Goal: Task Accomplishment & Management: Manage account settings

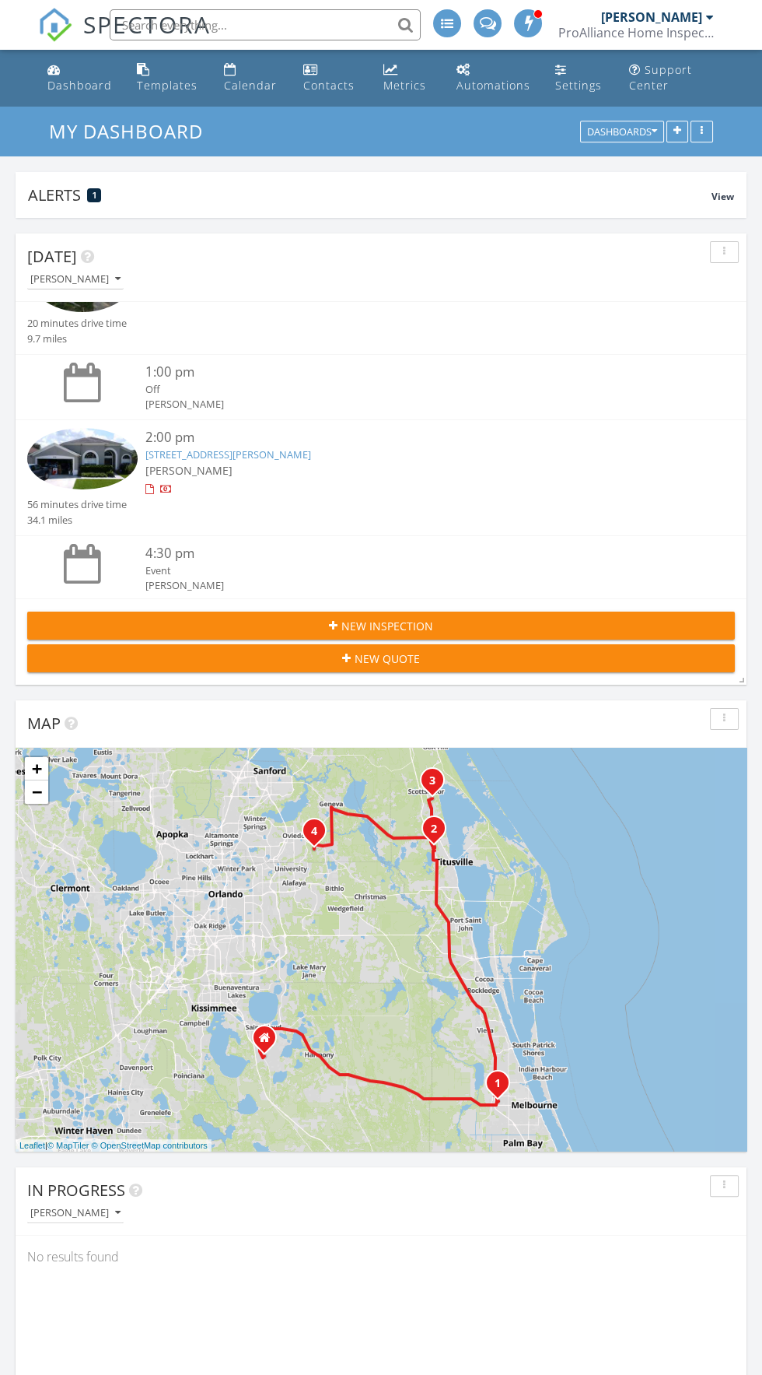
scroll to position [308, 0]
click at [261, 462] on link "3046 Wolfe Ct, Oviedo, FL 32766" at bounding box center [228, 458] width 166 height 14
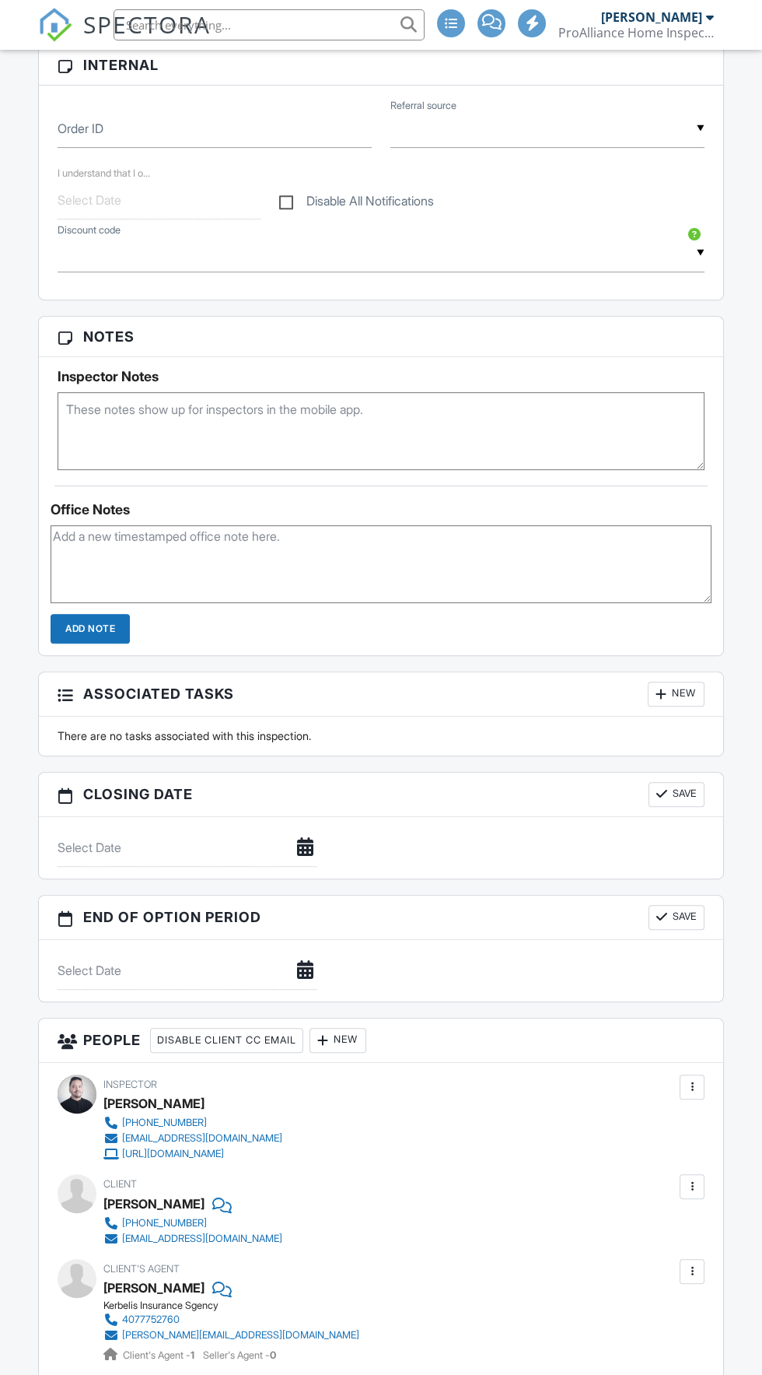
scroll to position [898, 0]
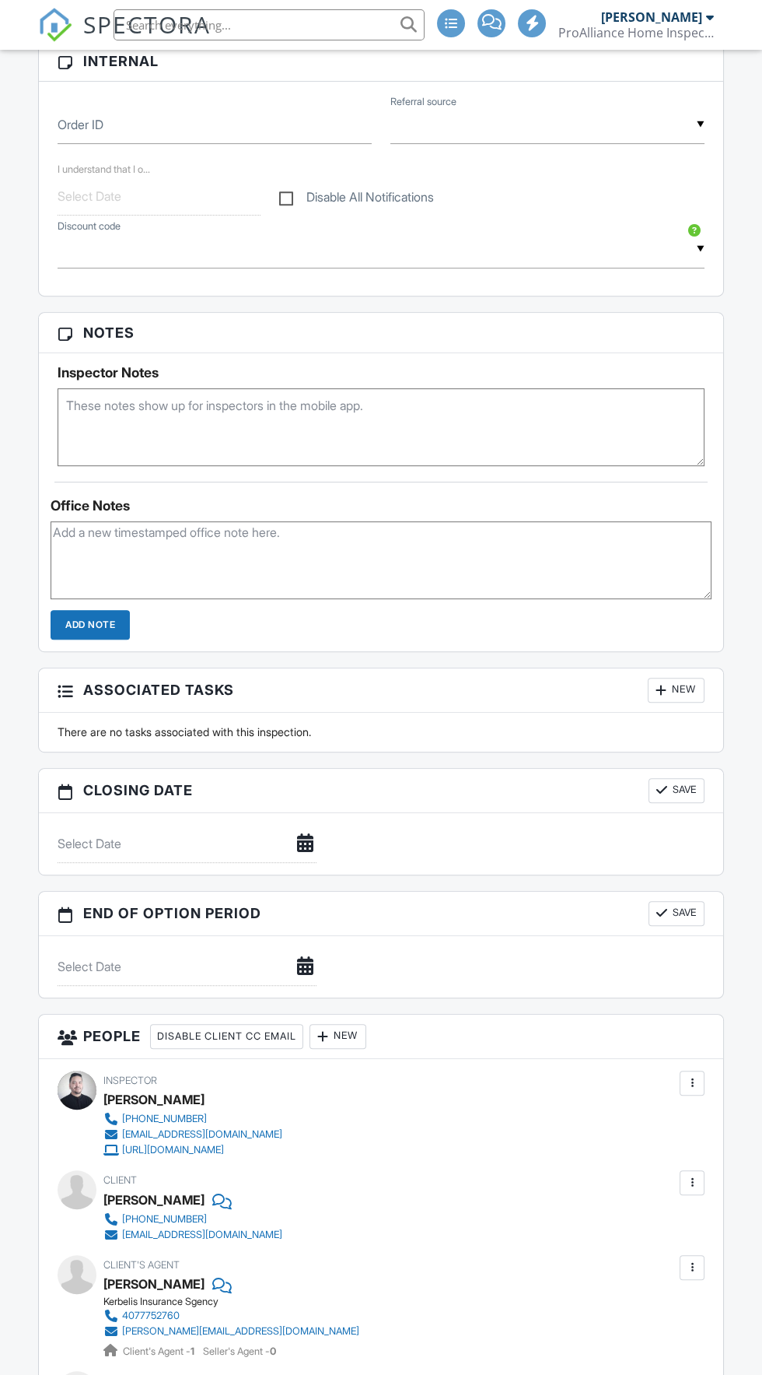
click at [692, 1181] on div at bounding box center [693, 1183] width 16 height 16
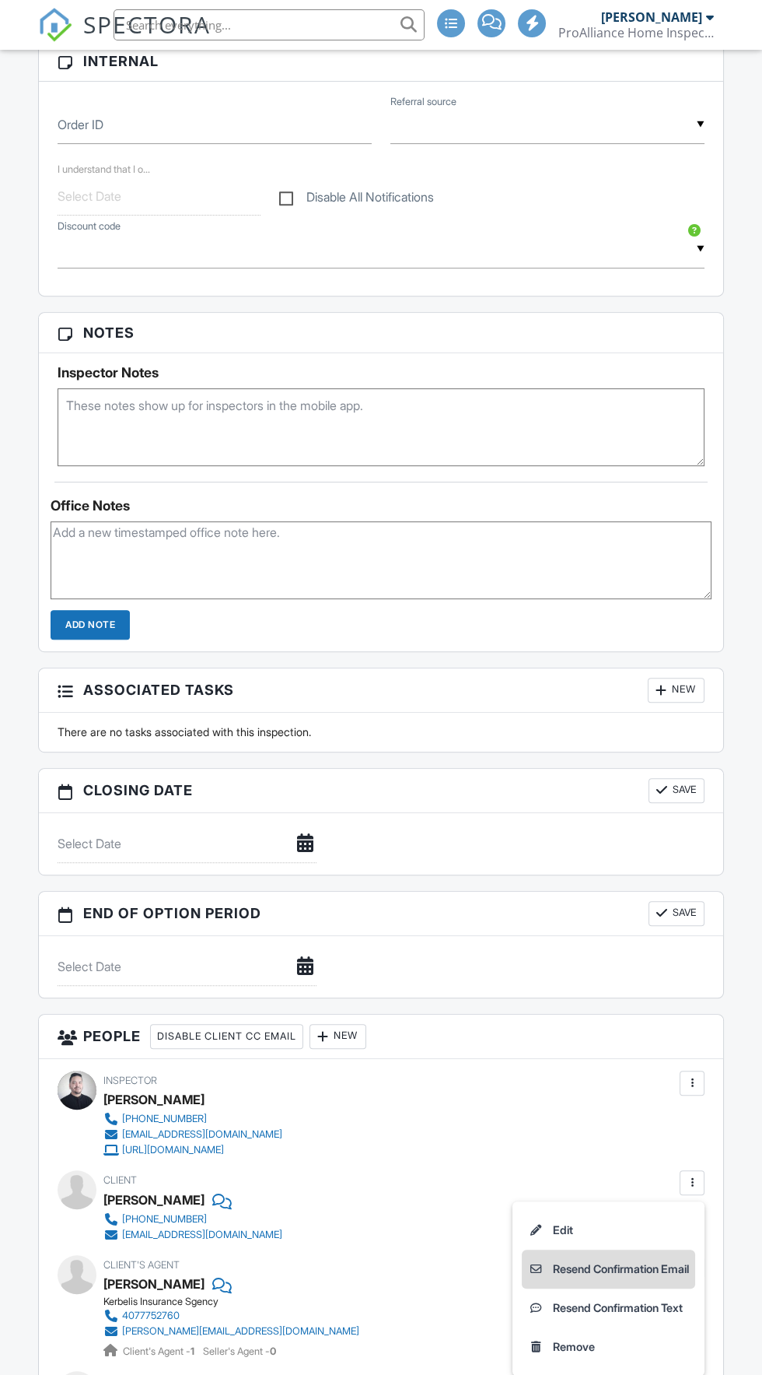
click at [653, 1280] on li "Resend Confirmation Email" at bounding box center [608, 1268] width 173 height 39
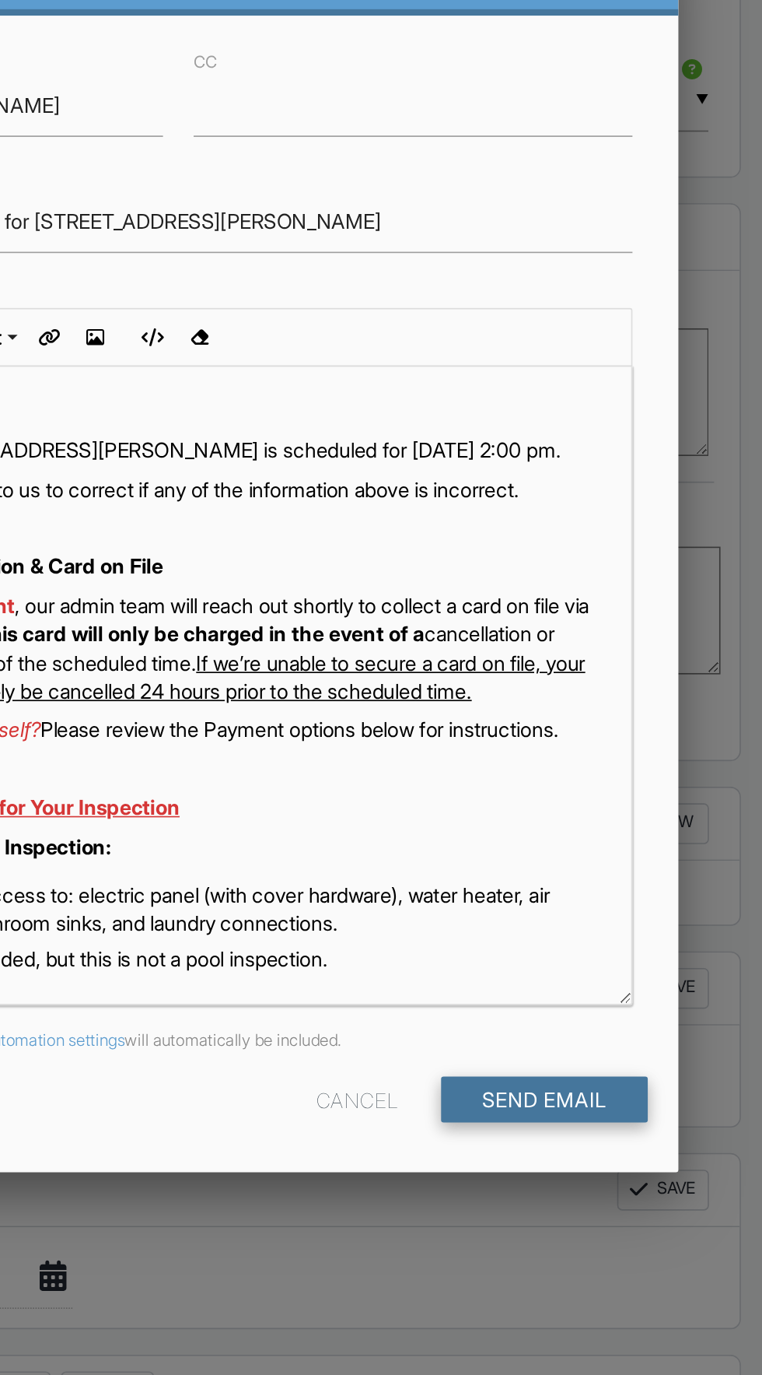
click at [617, 858] on input "Send Email" at bounding box center [604, 858] width 126 height 28
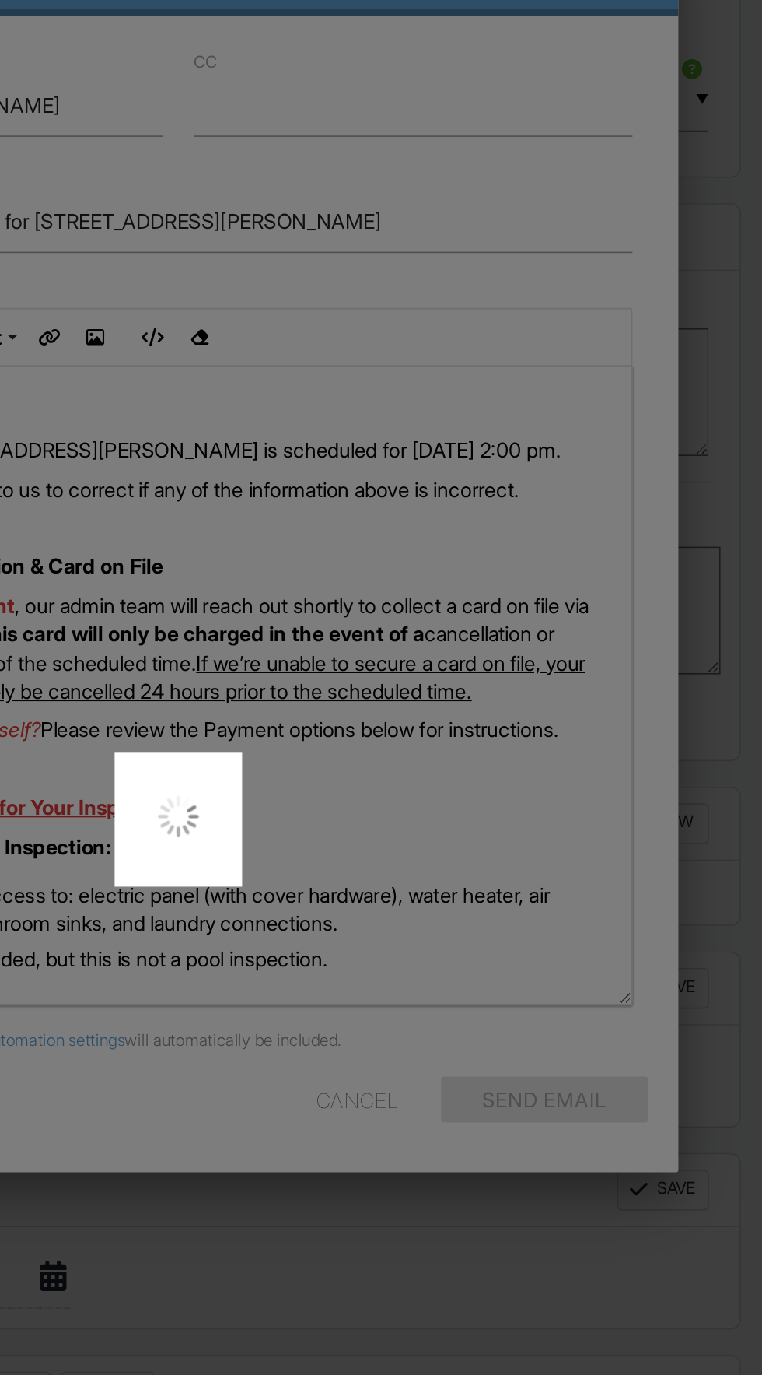
scroll to position [0, 0]
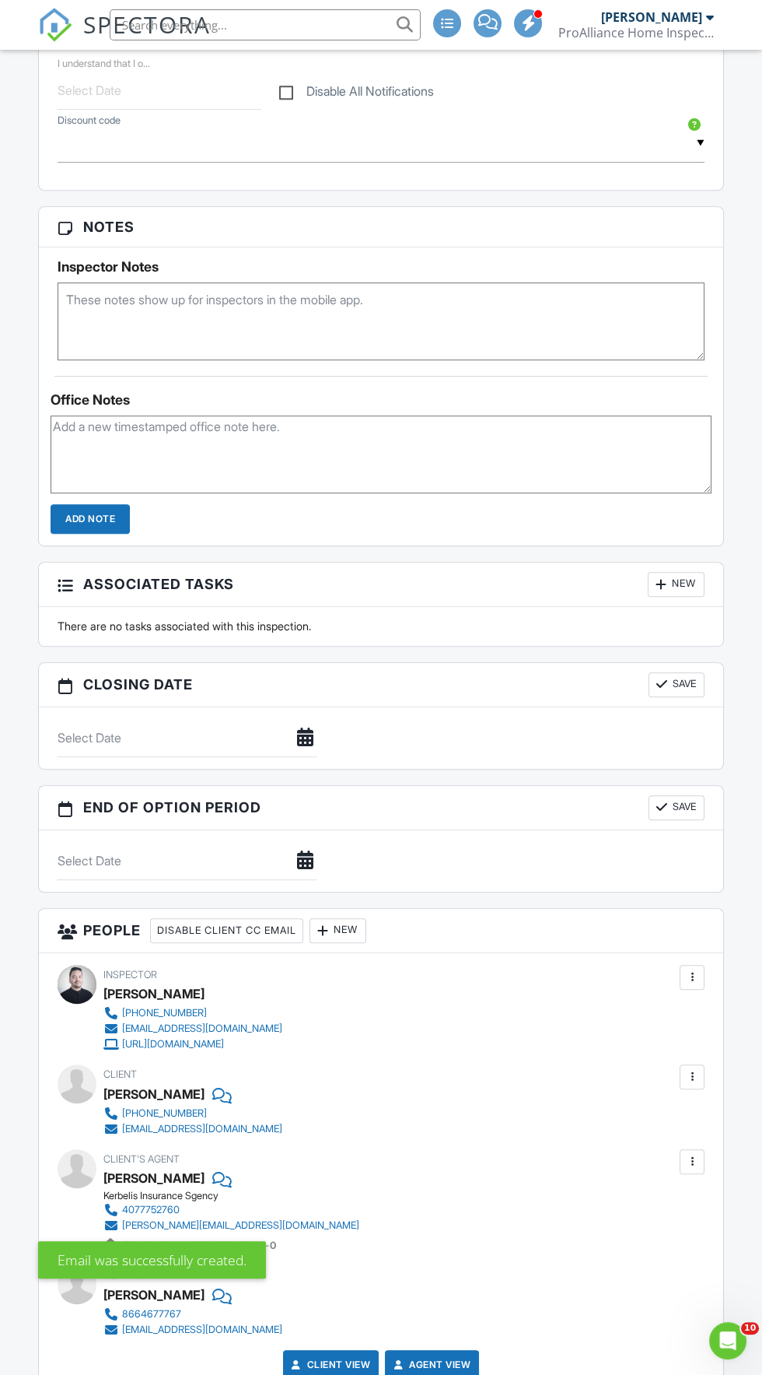
scroll to position [1048, 0]
